Goal: Navigation & Orientation: Find specific page/section

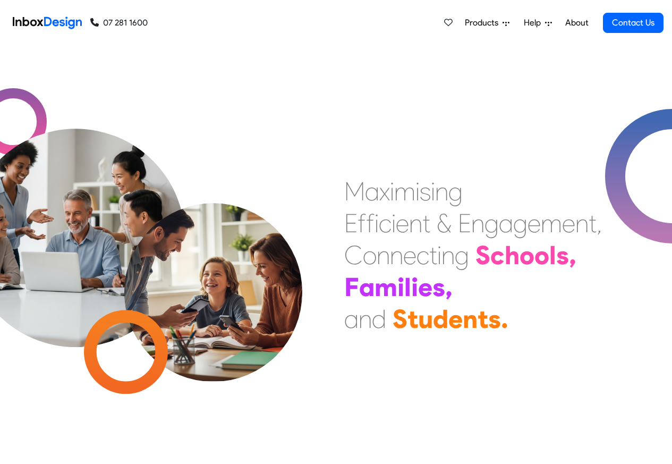
click at [577, 23] on link "About" at bounding box center [576, 22] width 29 height 21
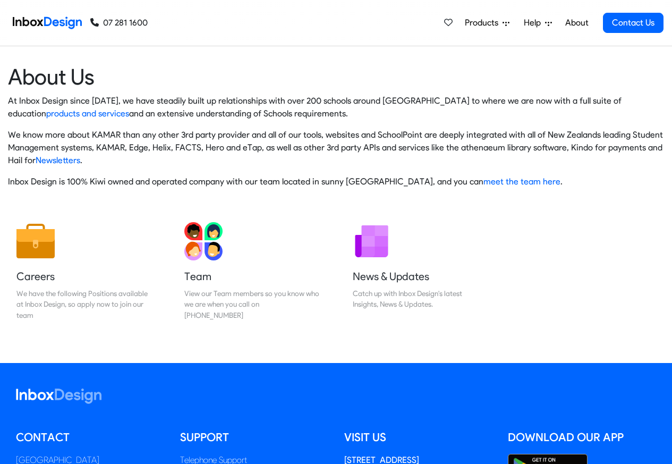
click at [52, 22] on img at bounding box center [47, 22] width 69 height 21
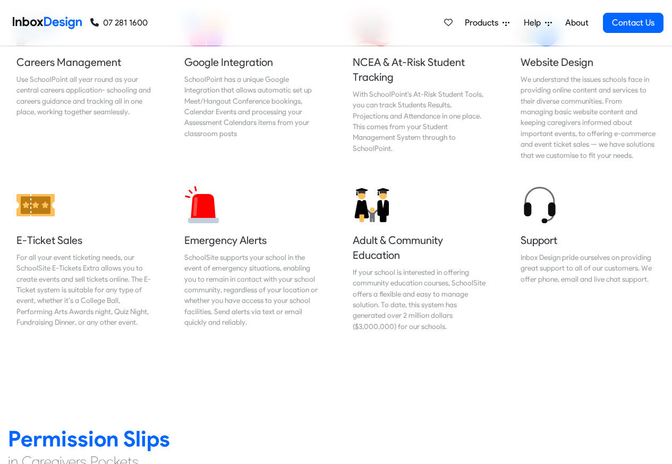
scroll to position [1147, 0]
